Goal: Task Accomplishment & Management: Manage account settings

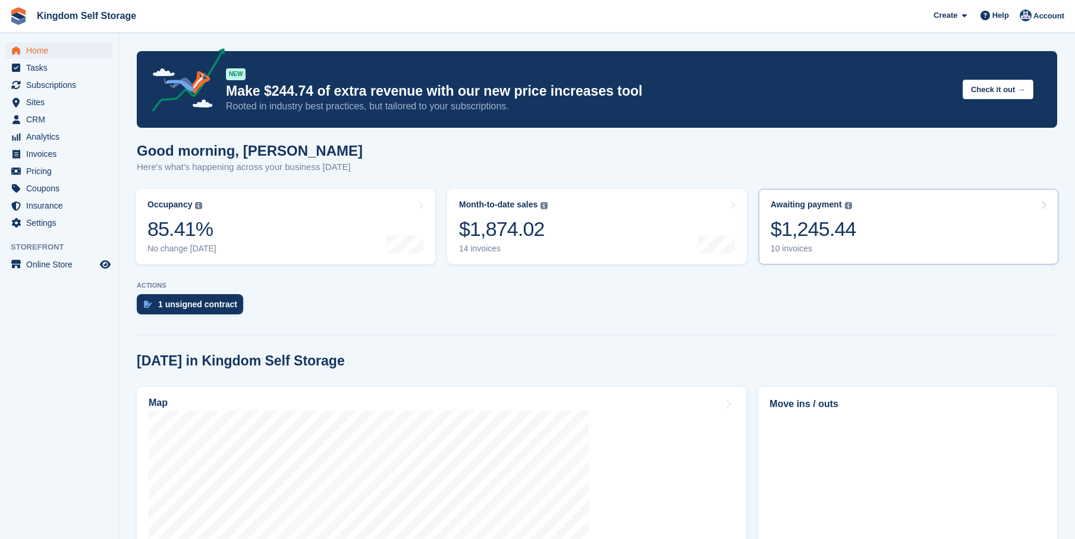
click at [798, 216] on div "Awaiting payment The total outstanding balance on all open invoices. $1,245.44 …" at bounding box center [814, 227] width 86 height 54
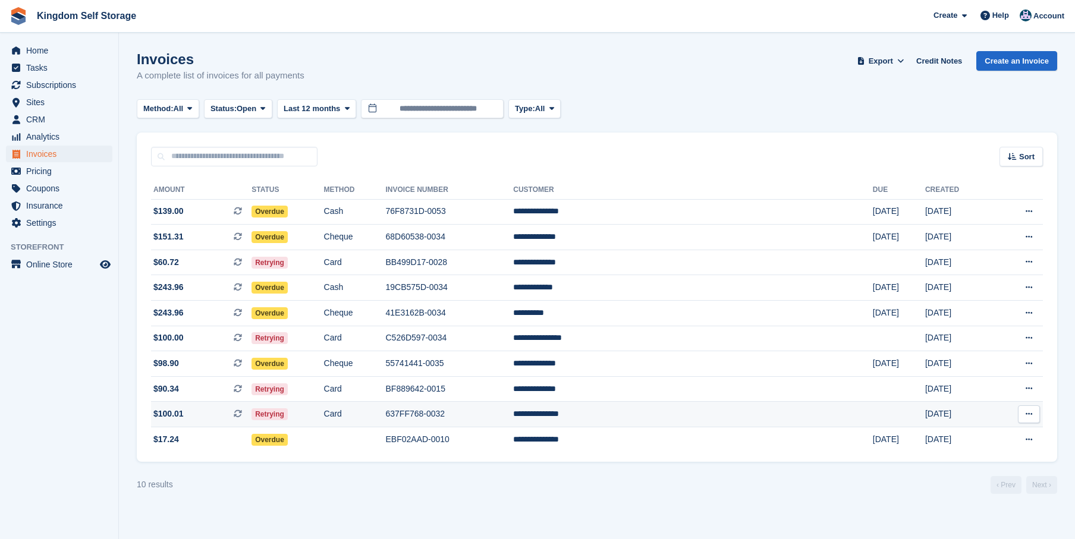
click at [687, 416] on td "**********" at bounding box center [693, 415] width 360 height 26
click at [677, 422] on td "**********" at bounding box center [693, 415] width 360 height 26
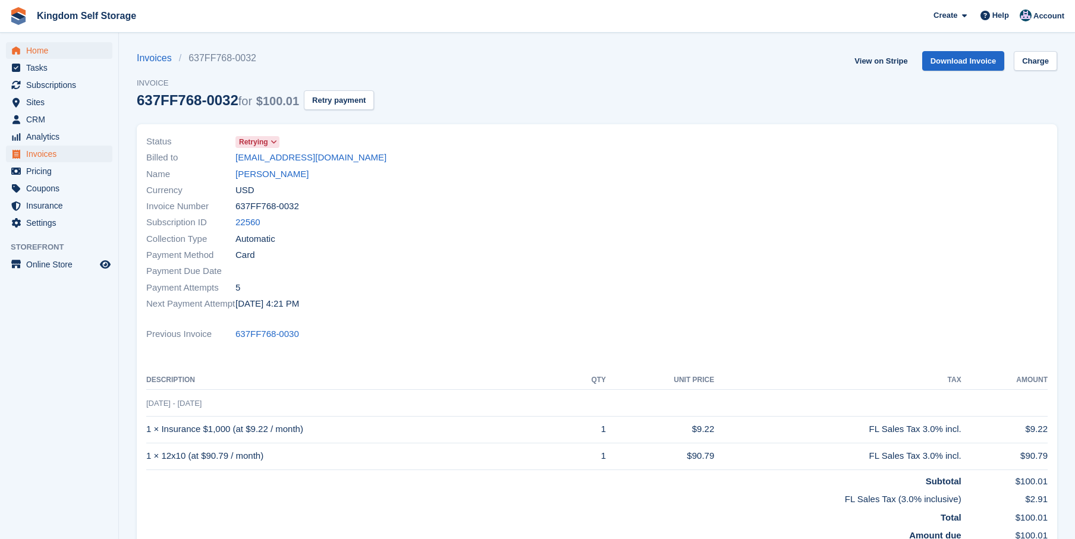
click at [42, 51] on span "Home" at bounding box center [61, 50] width 71 height 17
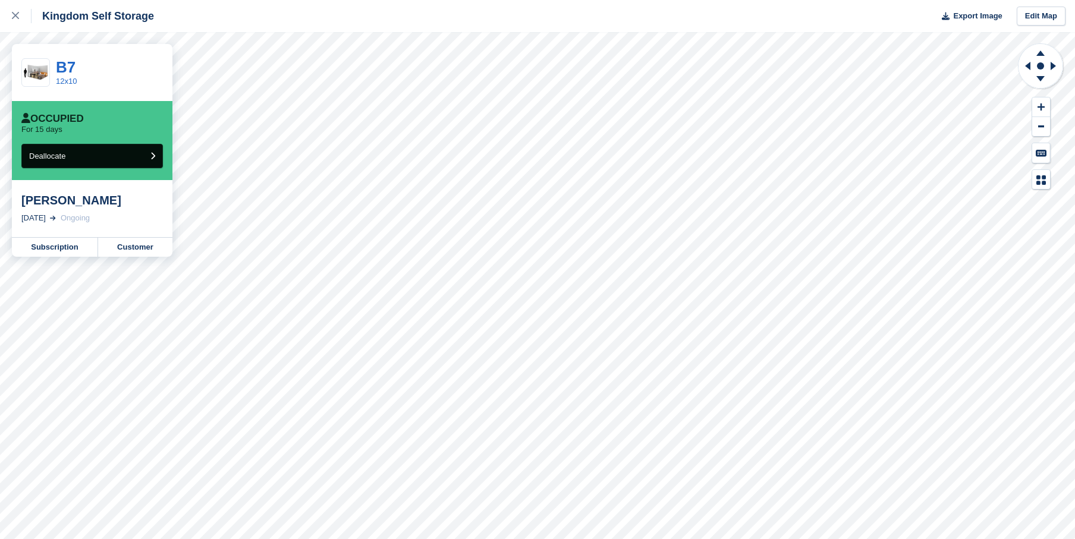
click at [132, 159] on button "Deallocate" at bounding box center [92, 156] width 142 height 24
click at [155, 159] on button "Deallocate" at bounding box center [92, 156] width 142 height 24
click at [121, 247] on link "Customer" at bounding box center [135, 247] width 74 height 19
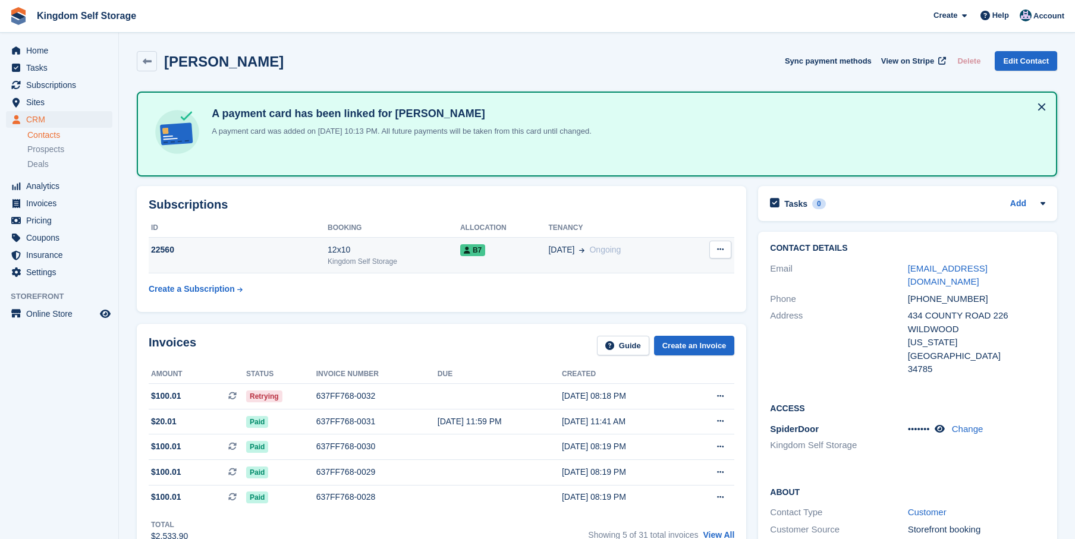
click at [727, 255] on button at bounding box center [721, 250] width 22 height 18
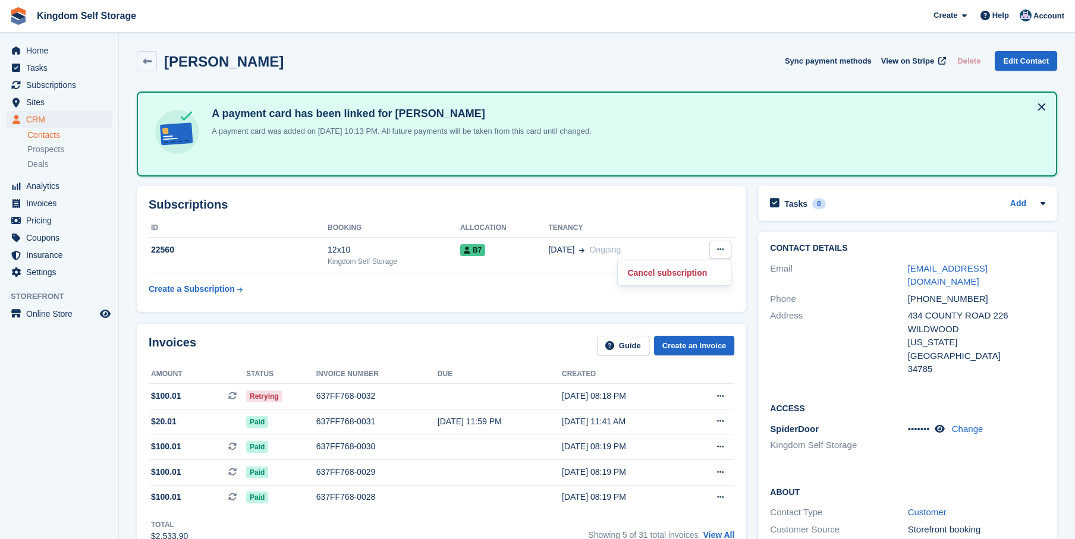
click at [687, 234] on th "Tenancy" at bounding box center [617, 228] width 139 height 19
click at [1040, 109] on button at bounding box center [1041, 107] width 19 height 19
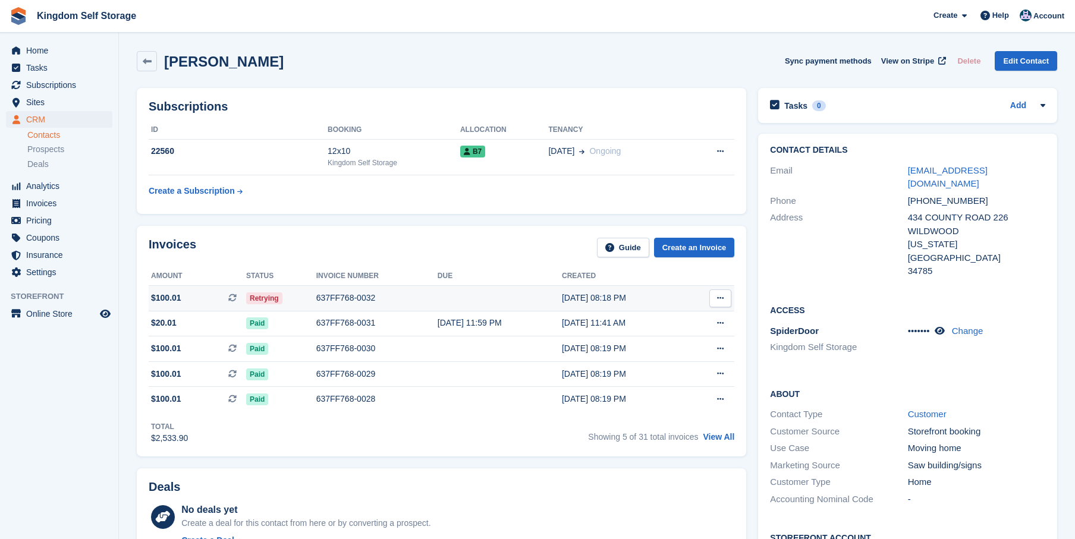
click at [343, 302] on div "637FF768-0032" at bounding box center [376, 298] width 121 height 12
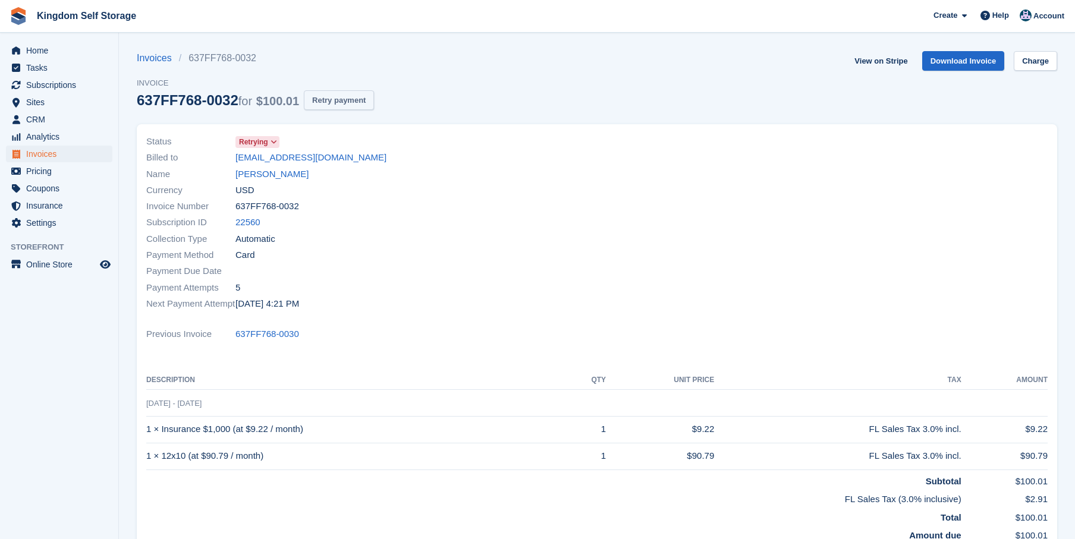
click at [357, 101] on button "Retry payment" at bounding box center [339, 100] width 70 height 20
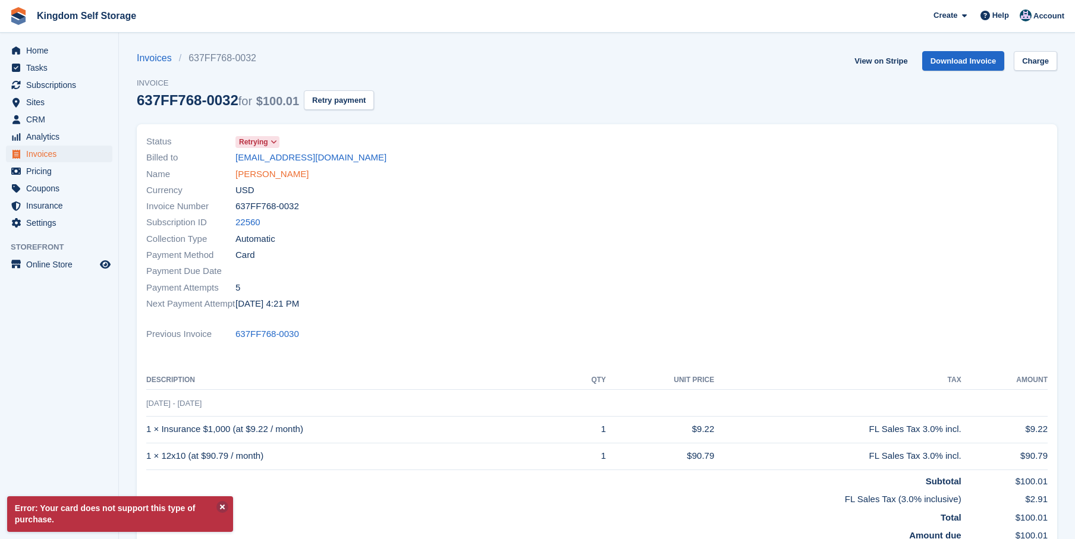
click at [280, 172] on link "[PERSON_NAME]" at bounding box center [272, 175] width 73 height 14
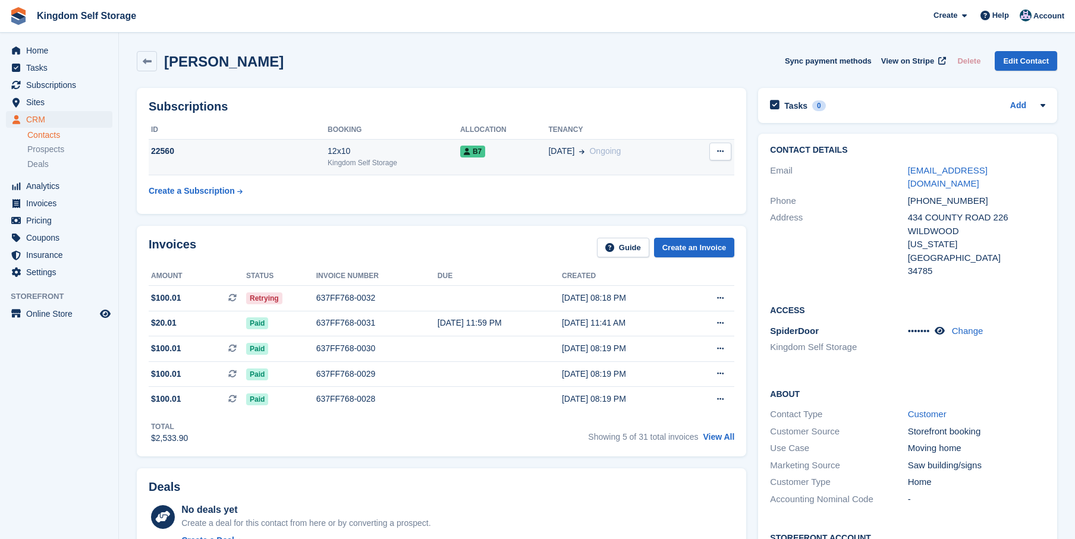
click at [414, 148] on div "12x10" at bounding box center [394, 151] width 133 height 12
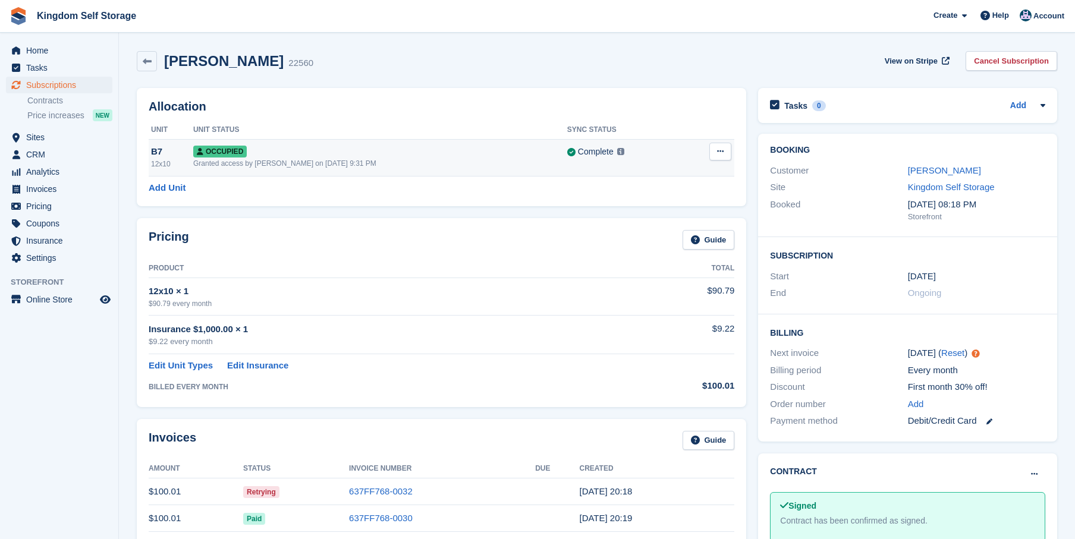
click at [719, 157] on button at bounding box center [721, 152] width 22 height 18
click at [674, 178] on p "Overlock" at bounding box center [674, 174] width 103 height 15
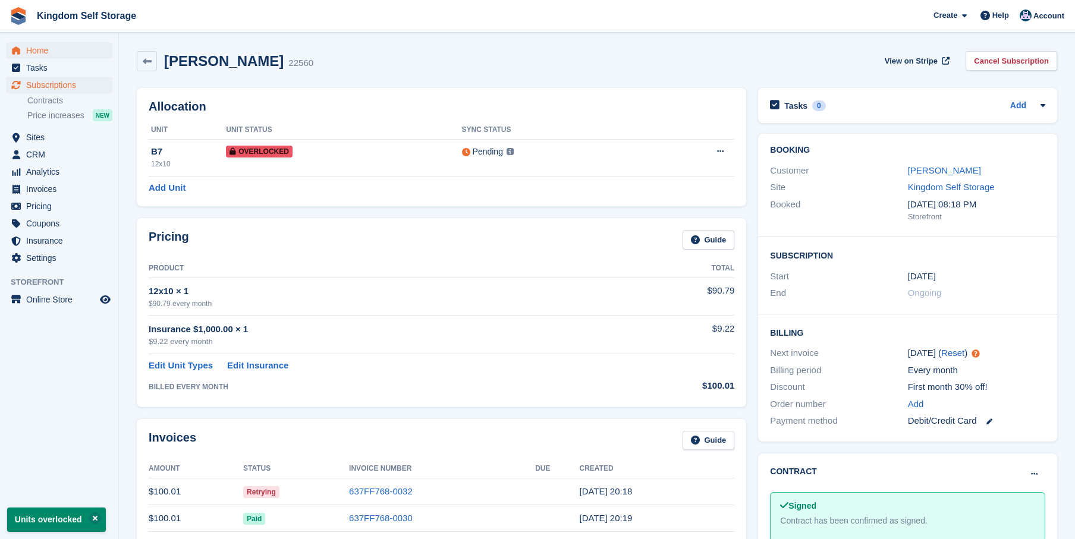
click at [39, 51] on span "Home" at bounding box center [61, 50] width 71 height 17
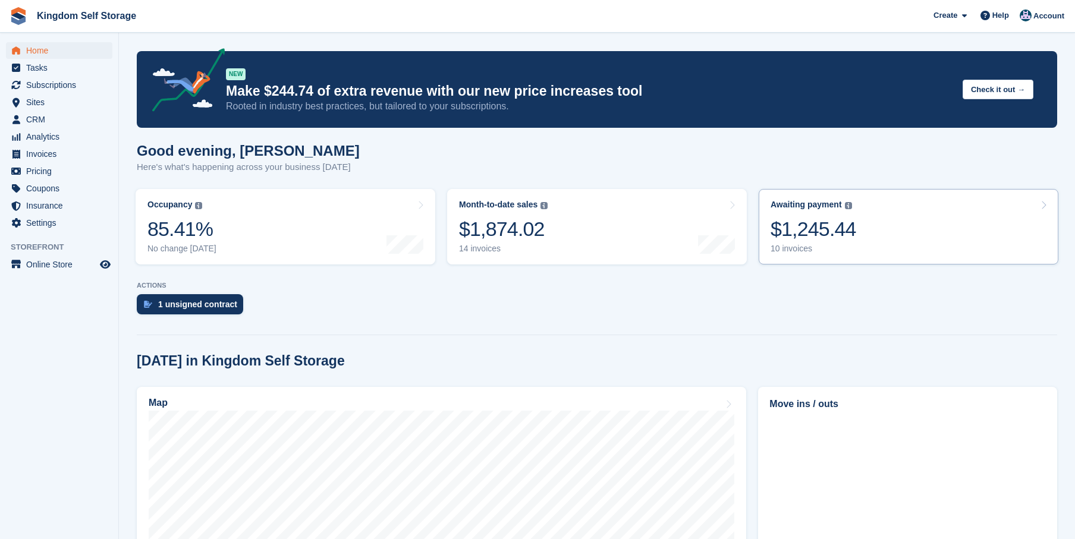
click at [819, 232] on div "$1,245.44" at bounding box center [814, 229] width 86 height 24
